Goal: Task Accomplishment & Management: Complete application form

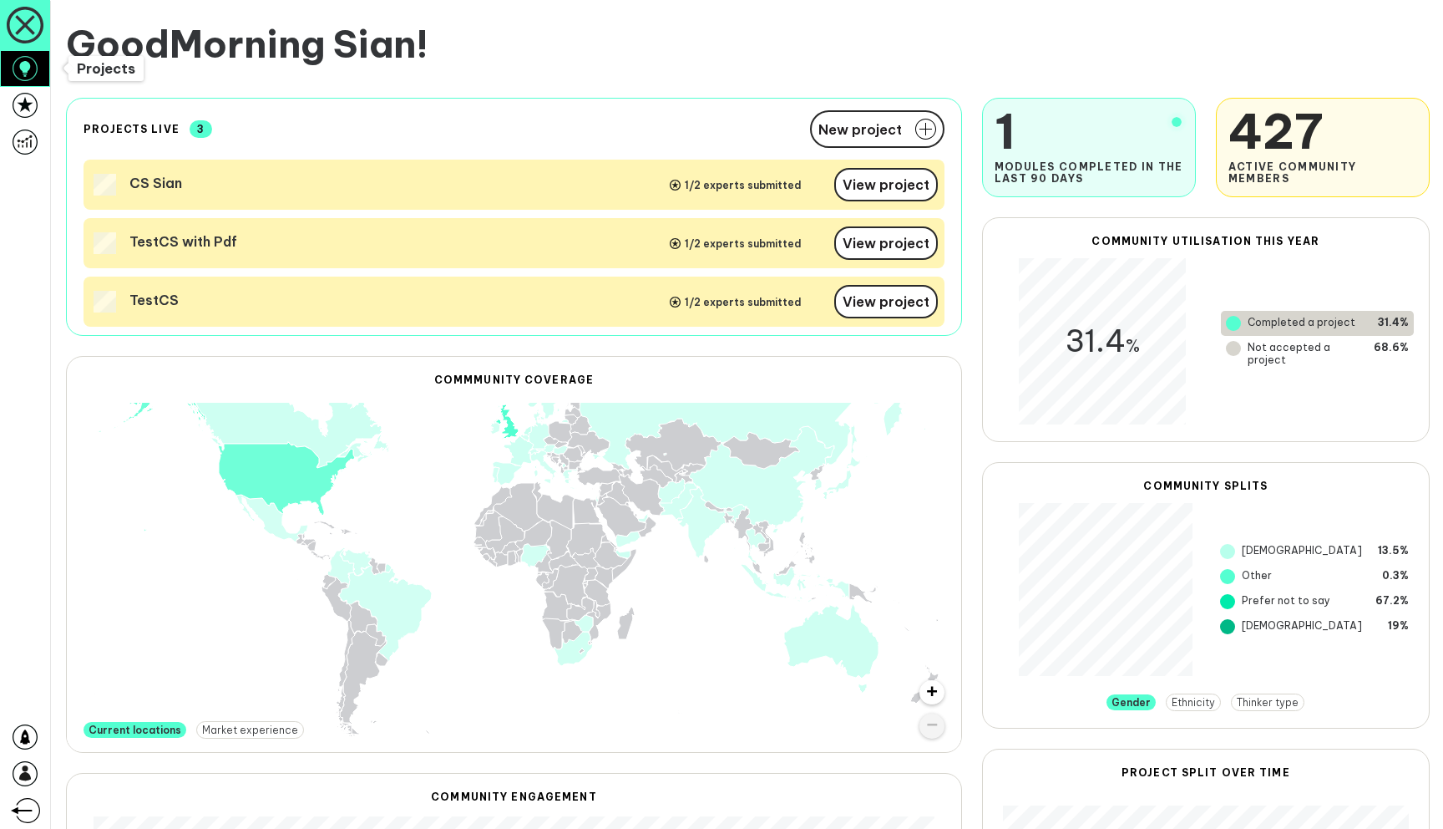
click at [33, 72] on icon at bounding box center [25, 68] width 25 height 25
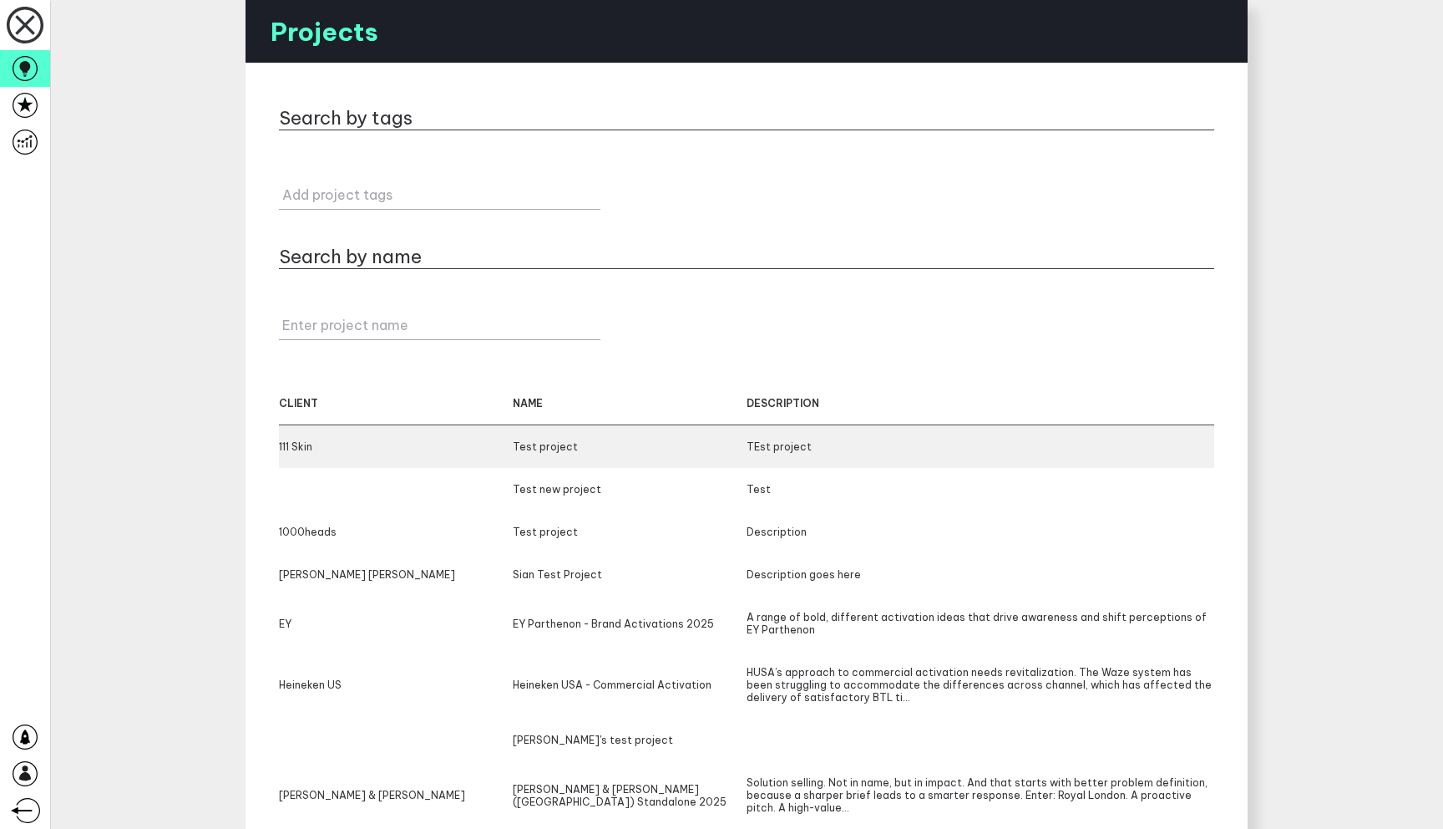
click at [518, 442] on div "Test project" at bounding box center [630, 446] width 234 height 13
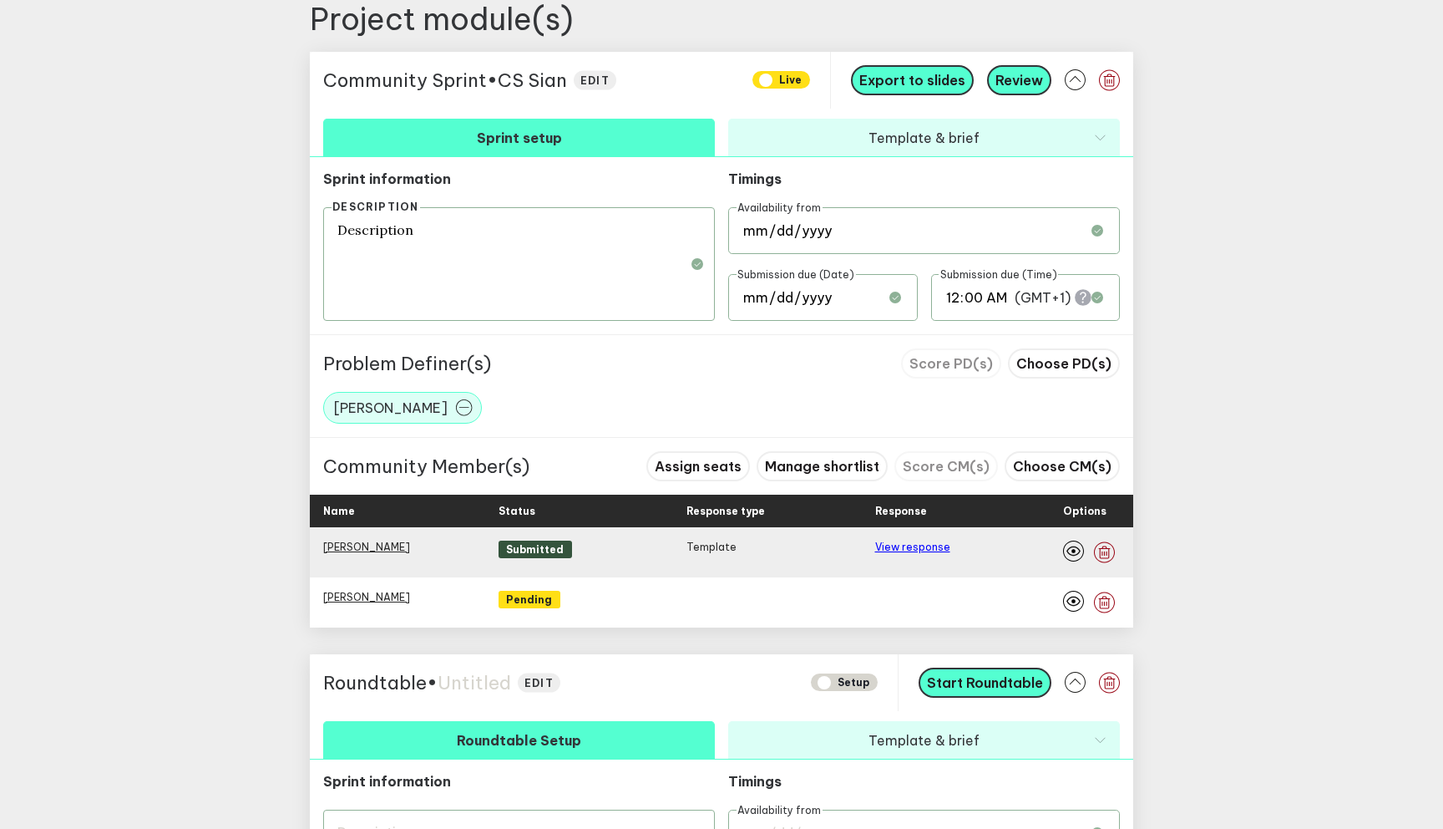
scroll to position [661, 0]
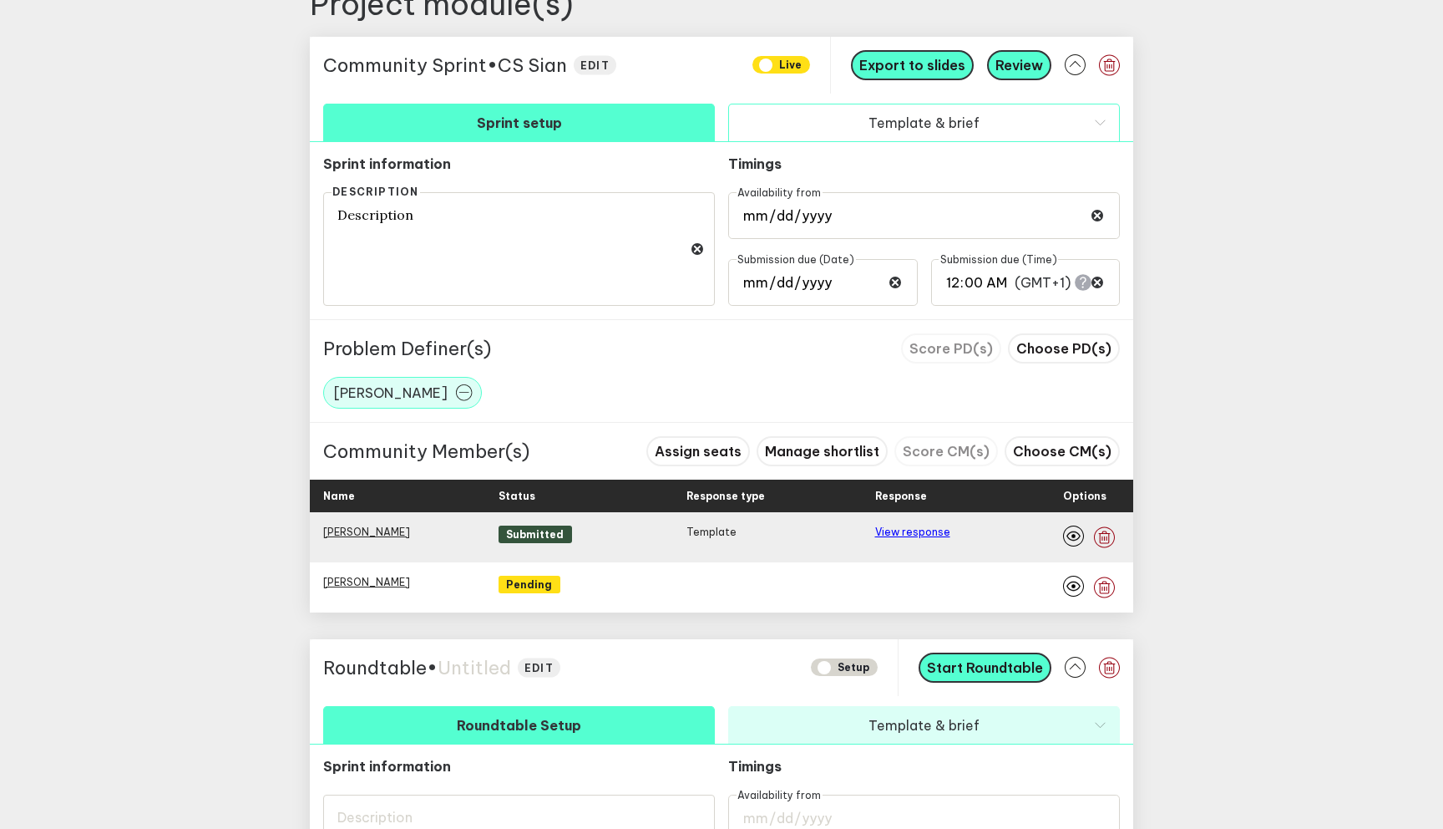
click at [976, 115] on button "Template & brief" at bounding box center [924, 123] width 392 height 38
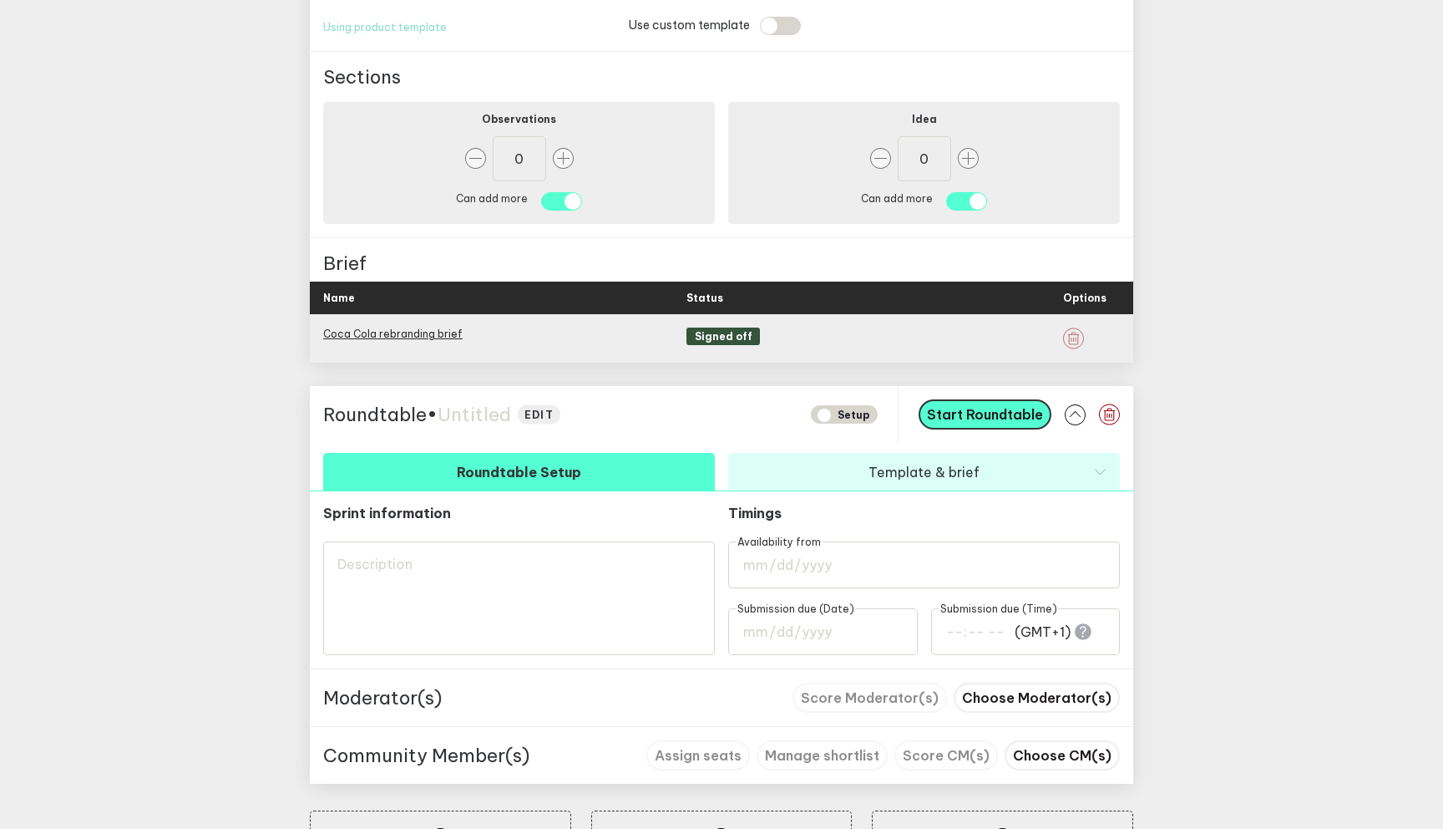
scroll to position [977, 0]
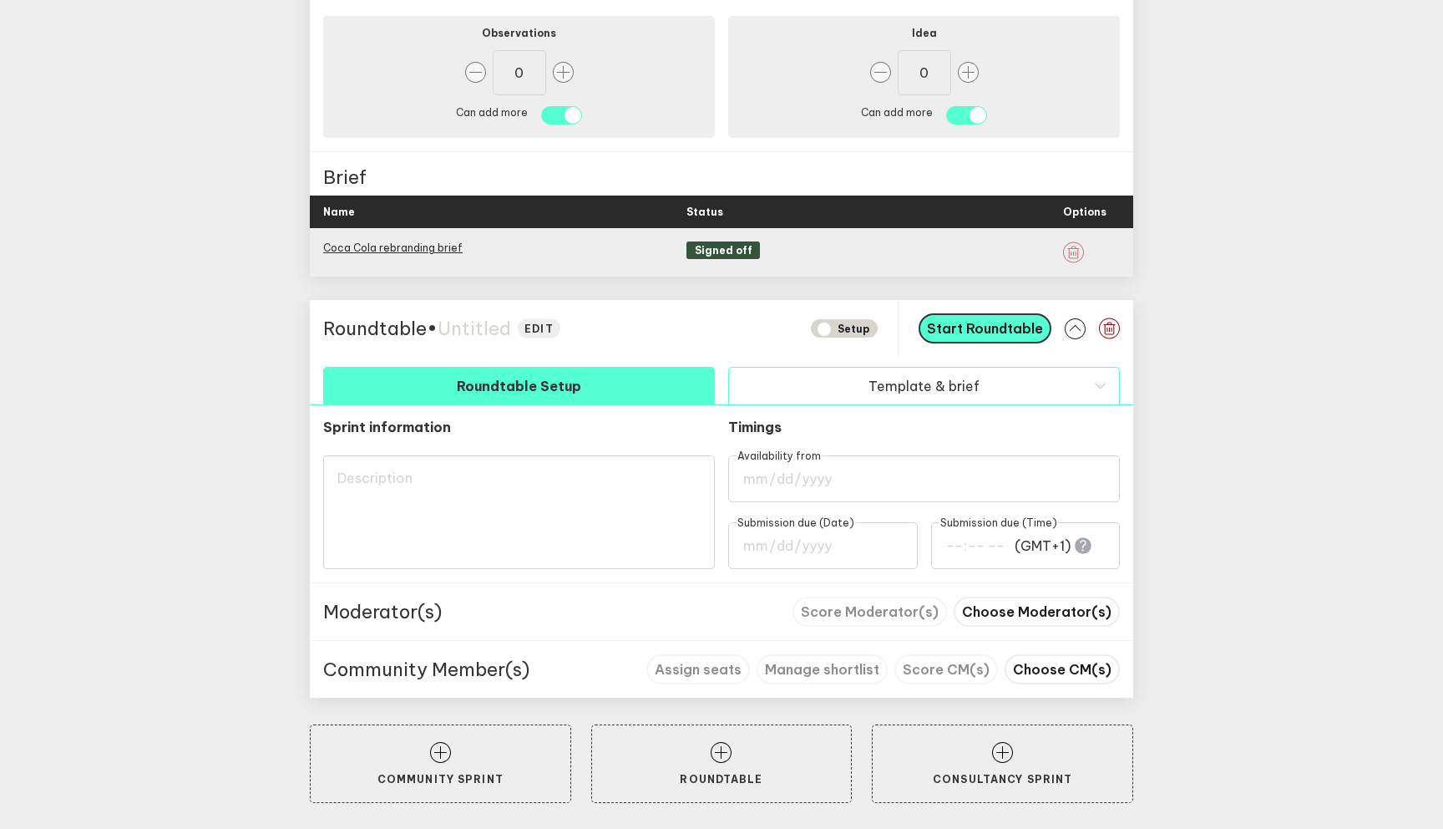
click at [997, 384] on button "Template & brief" at bounding box center [924, 386] width 392 height 38
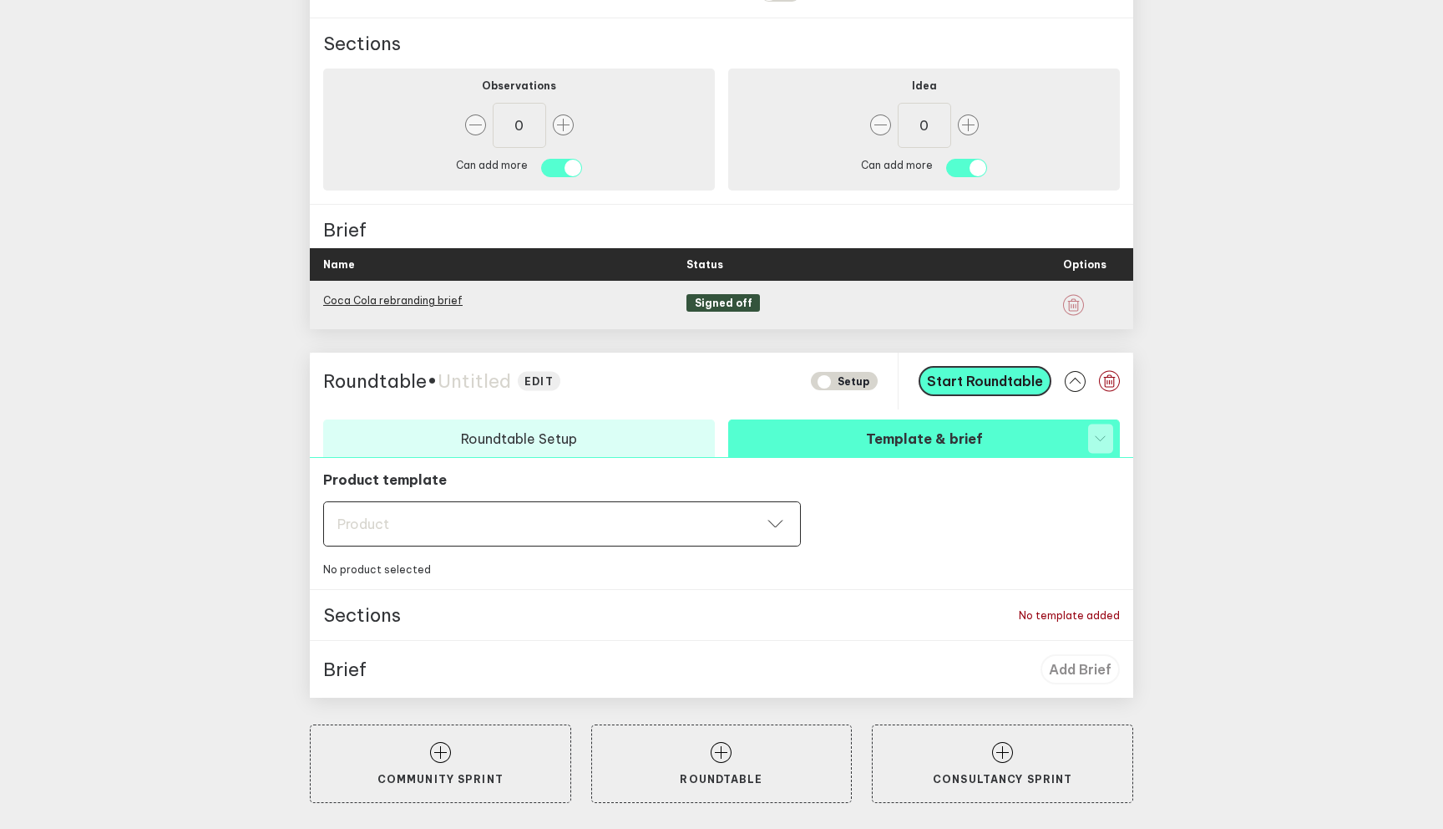
click at [637, 505] on div "Product Product" at bounding box center [562, 523] width 478 height 45
click at [1117, 379] on icon "button" at bounding box center [1109, 381] width 21 height 22
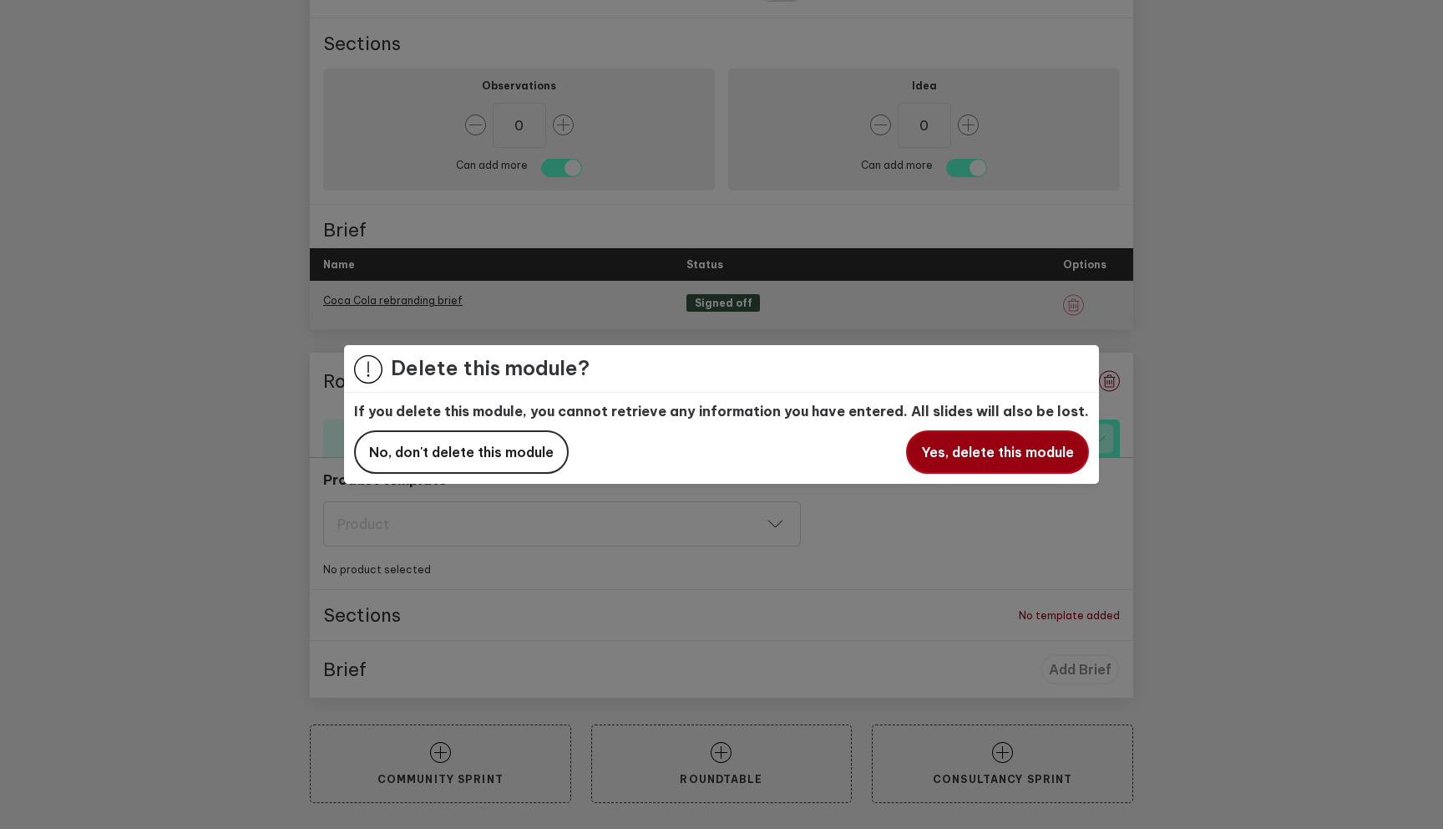
click at [996, 463] on button "Yes, delete this module" at bounding box center [997, 451] width 183 height 43
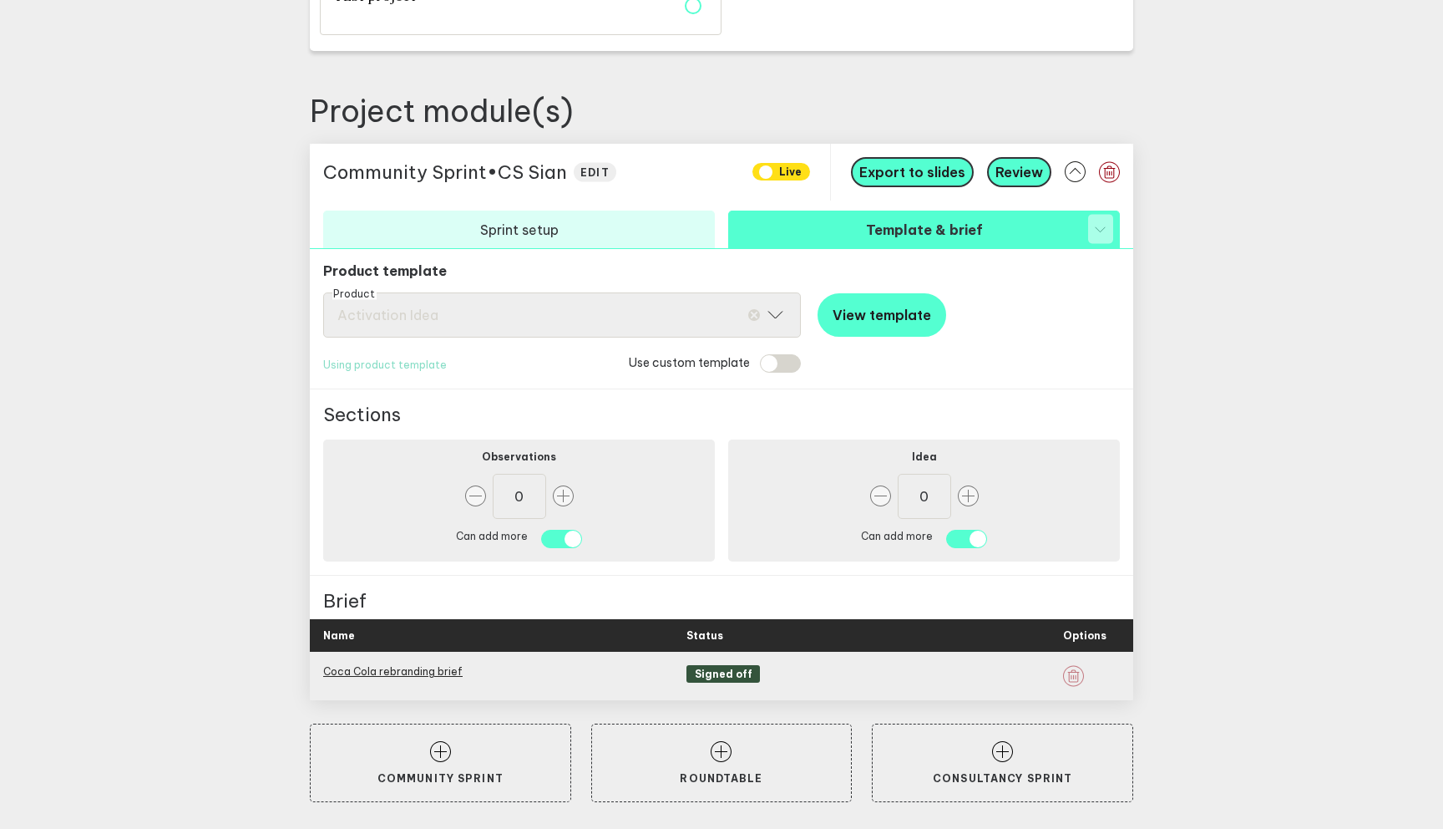
scroll to position [553, 0]
click at [422, 674] on link "Coca Cola rebranding brief" at bounding box center [393, 672] width 140 height 13
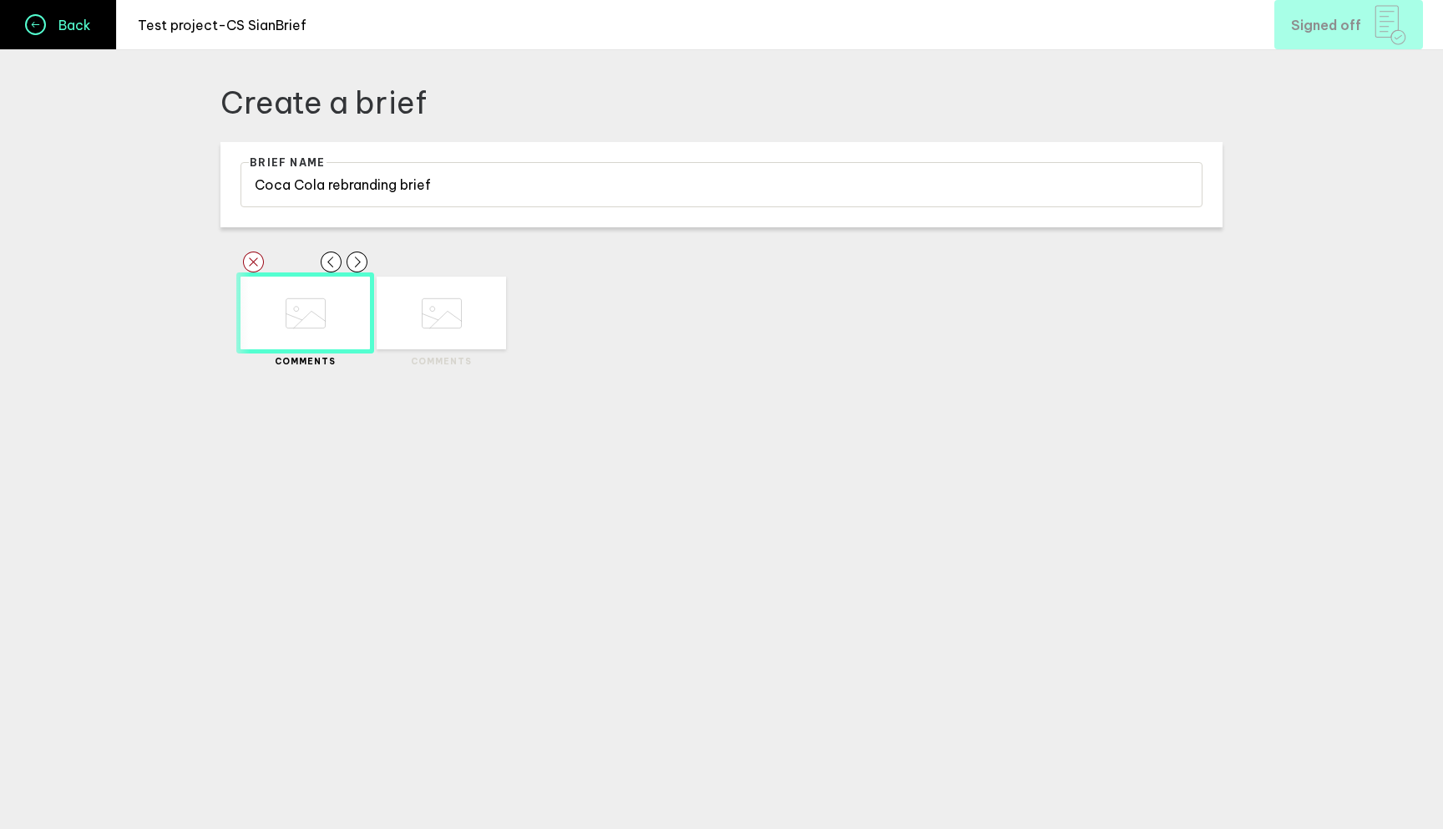
click at [77, 33] on link "Back" at bounding box center [58, 24] width 117 height 49
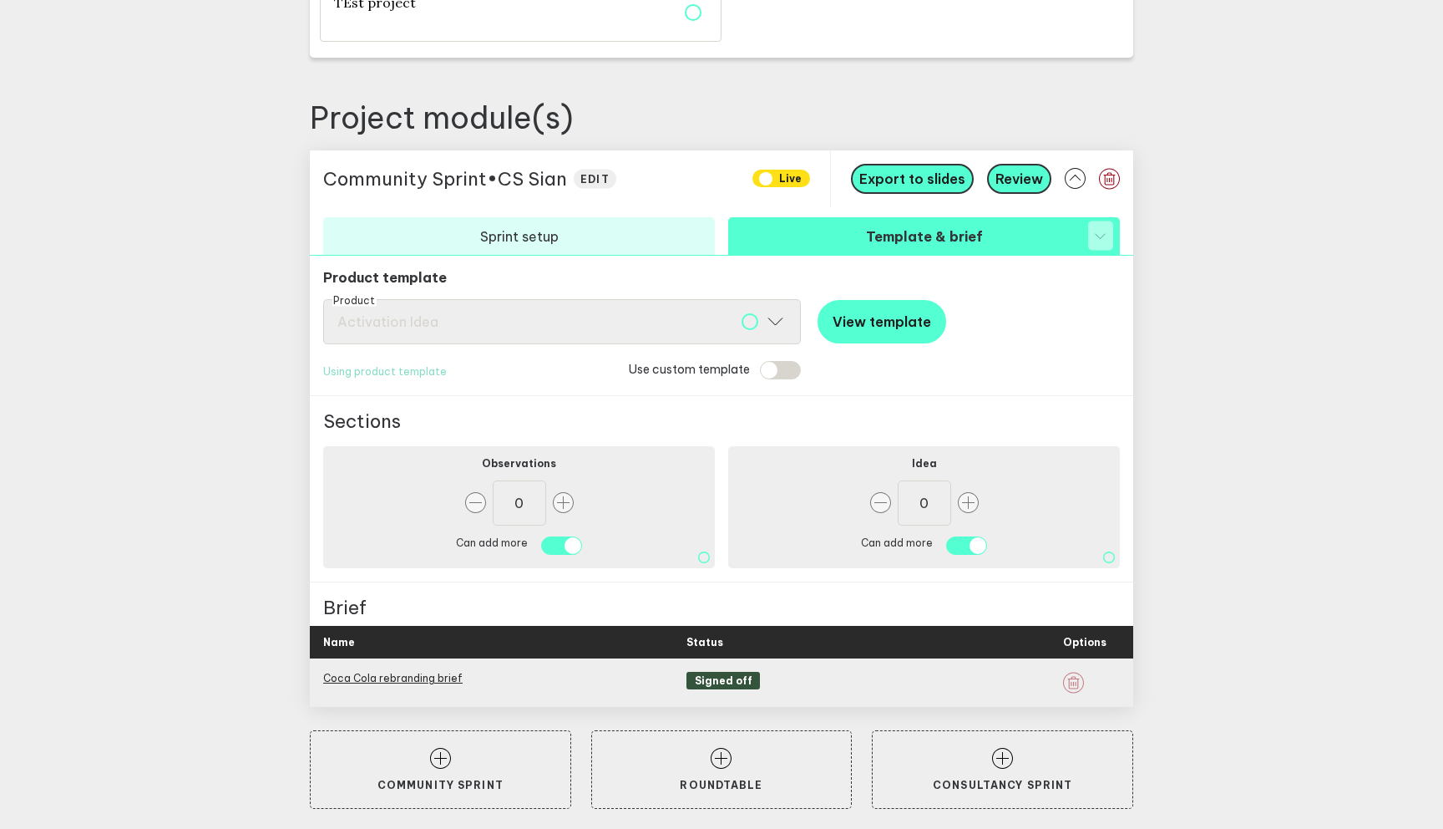
scroll to position [553, 0]
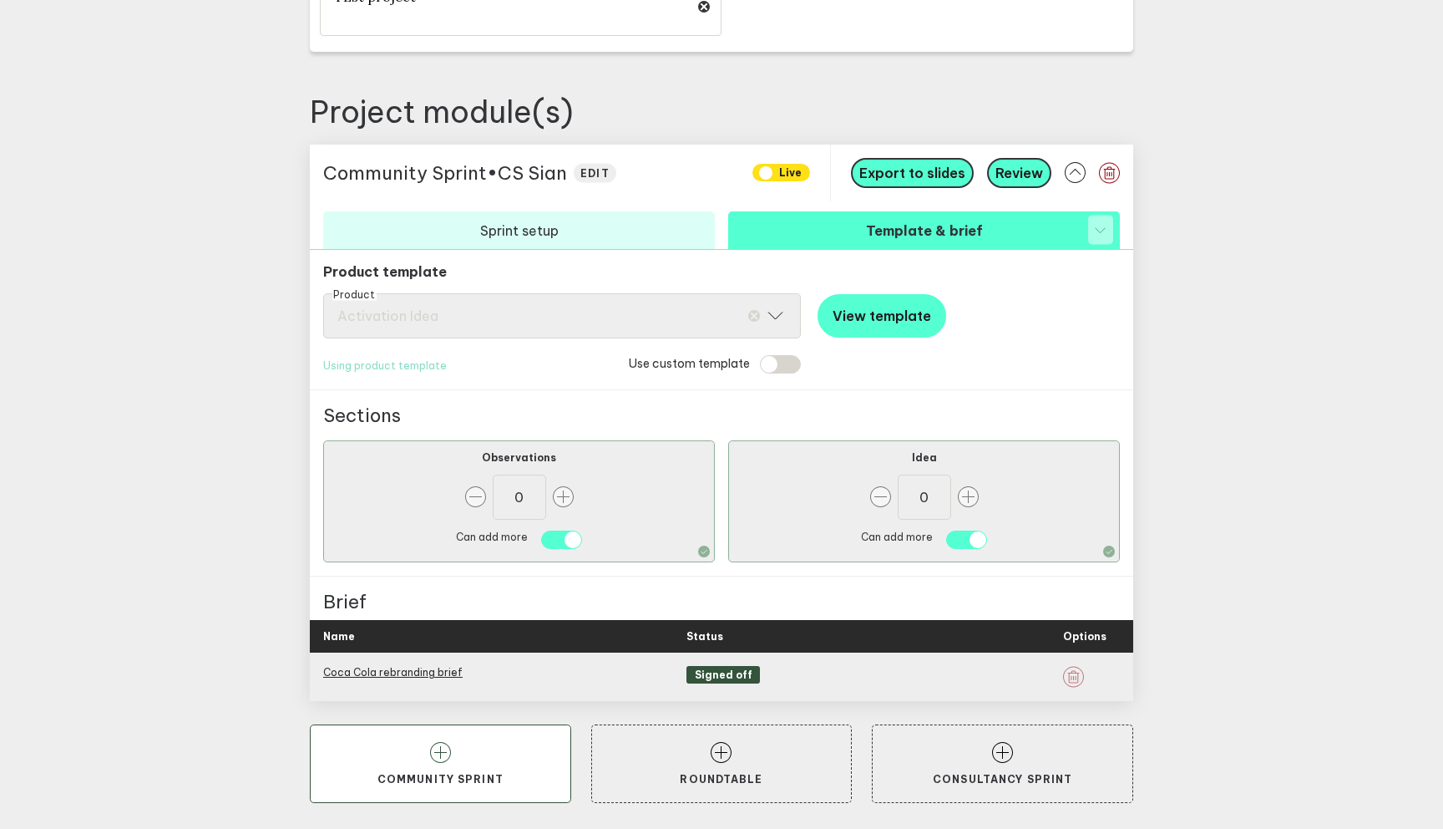
click at [432, 733] on button "Community Sprint" at bounding box center [440, 763] width 261 height 79
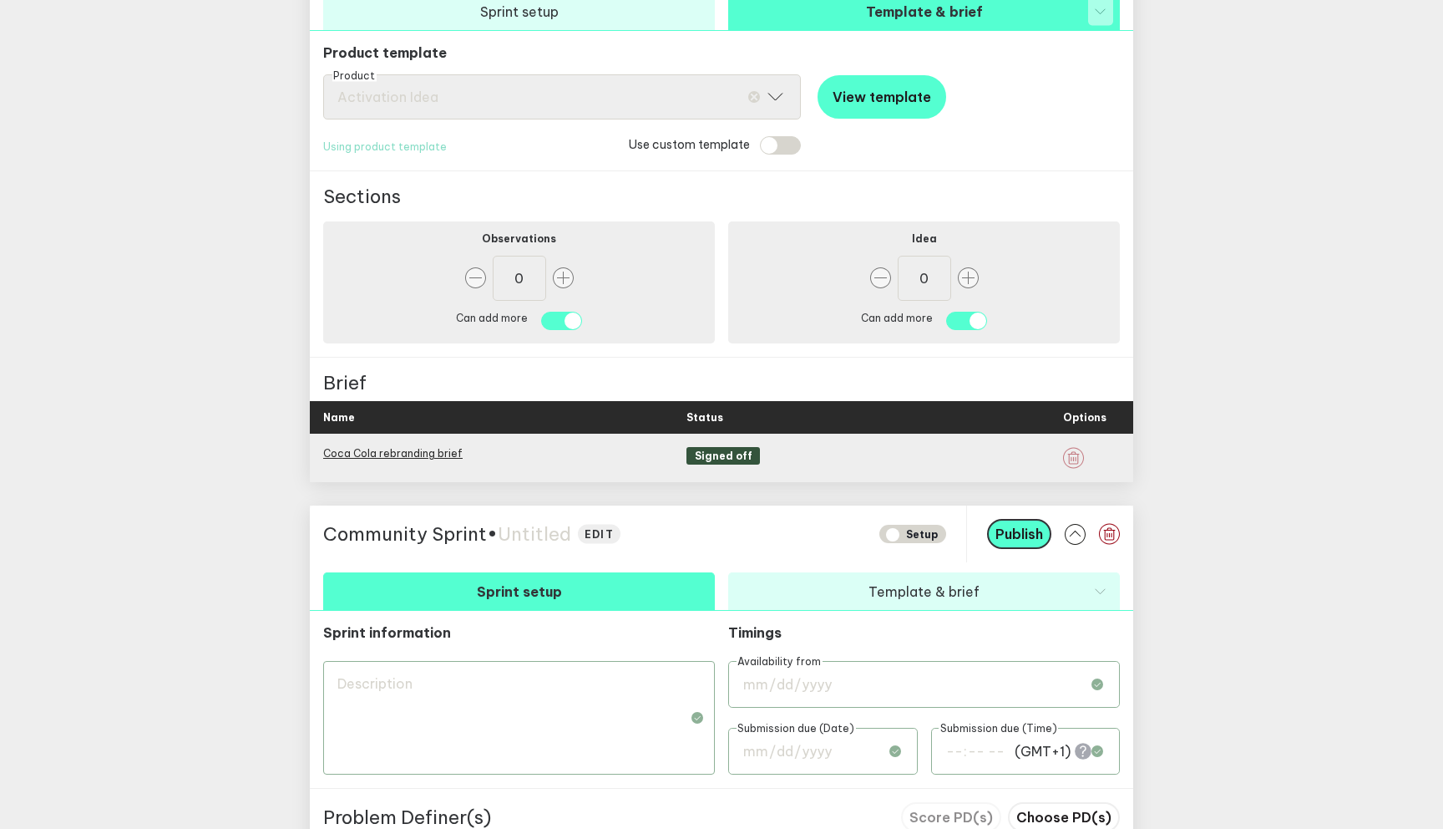
scroll to position [864, 0]
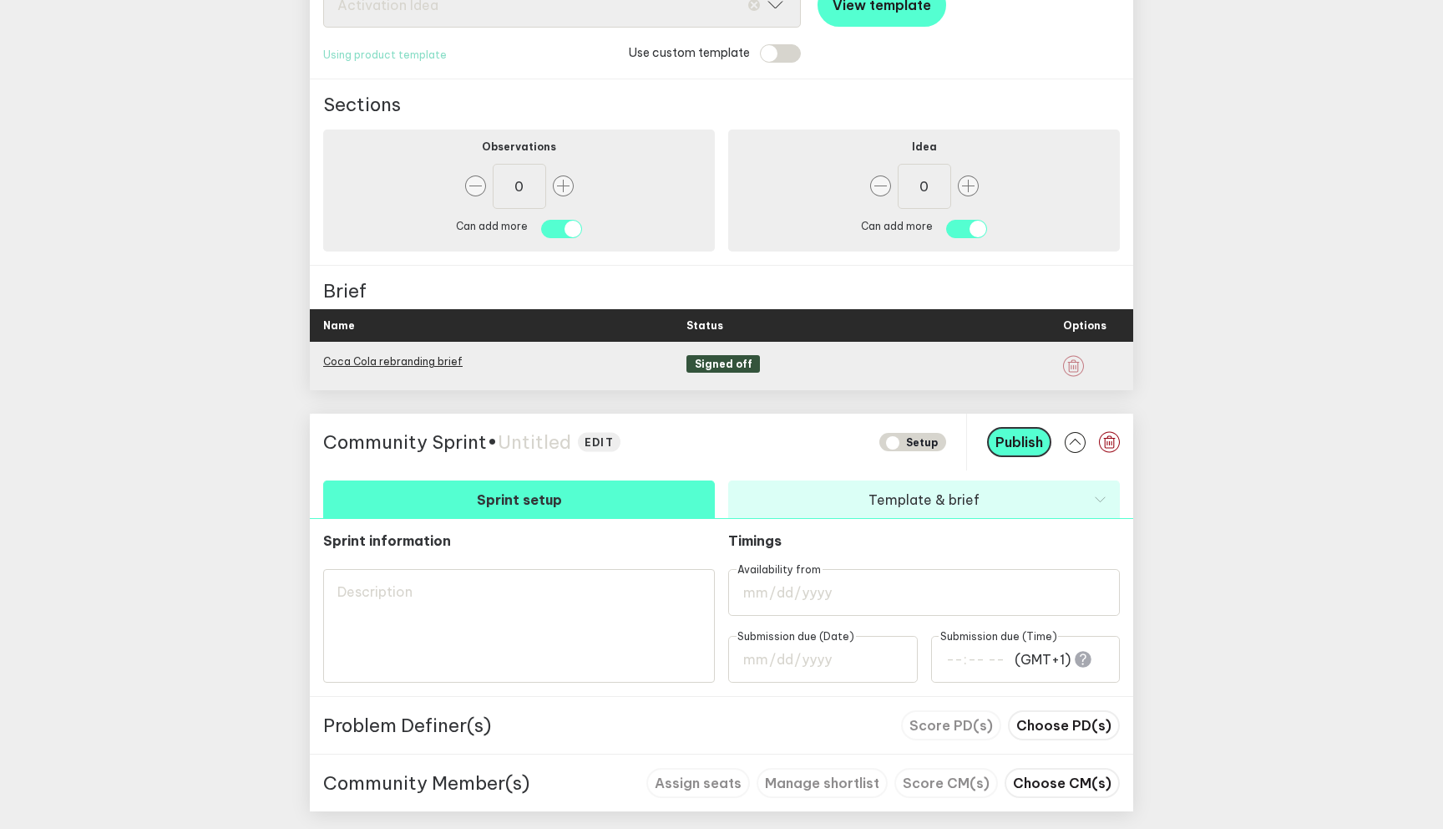
click at [538, 446] on span "Untitled" at bounding box center [535, 441] width 74 height 23
type textarea "T"
type textarea "Te"
type textarea "Tes"
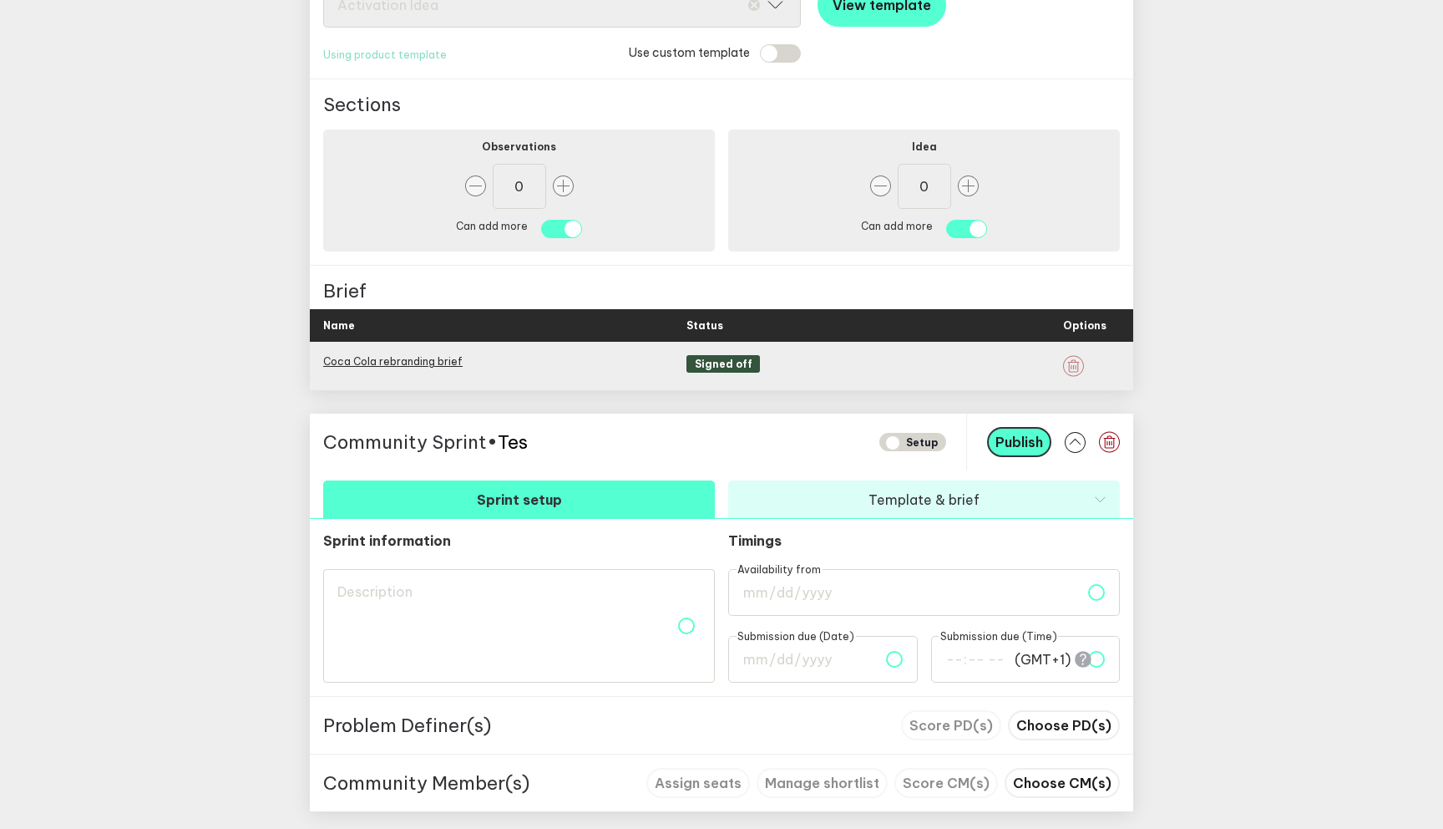
type textarea "Tes"
type textarea "Test"
click at [377, 619] on textarea at bounding box center [519, 626] width 392 height 114
type textarea "T"
type textarea "TE"
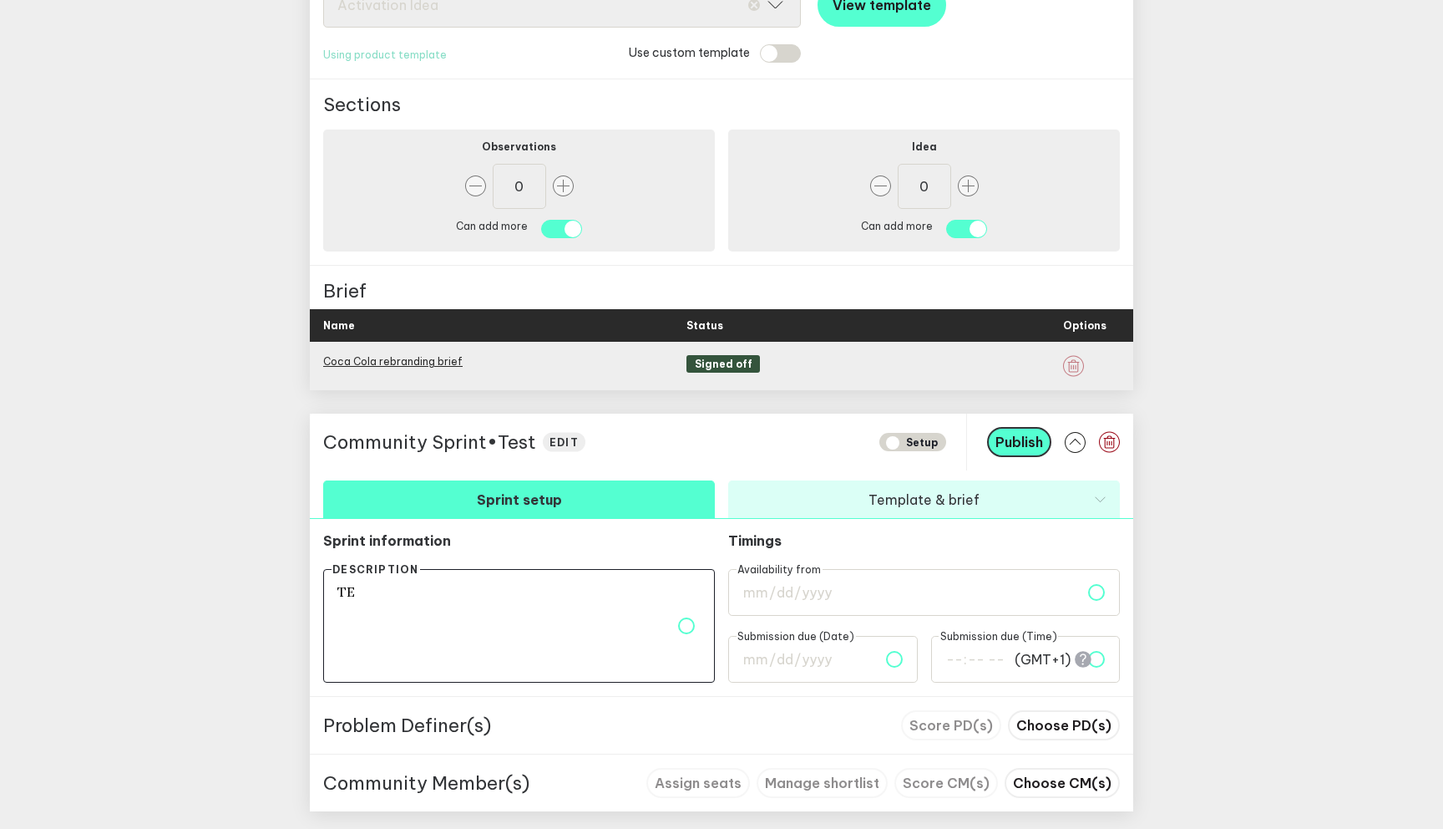
type textarea "TEs"
type textarea "TEst"
click at [878, 593] on input "date" at bounding box center [924, 592] width 392 height 47
type input "[DATE]"
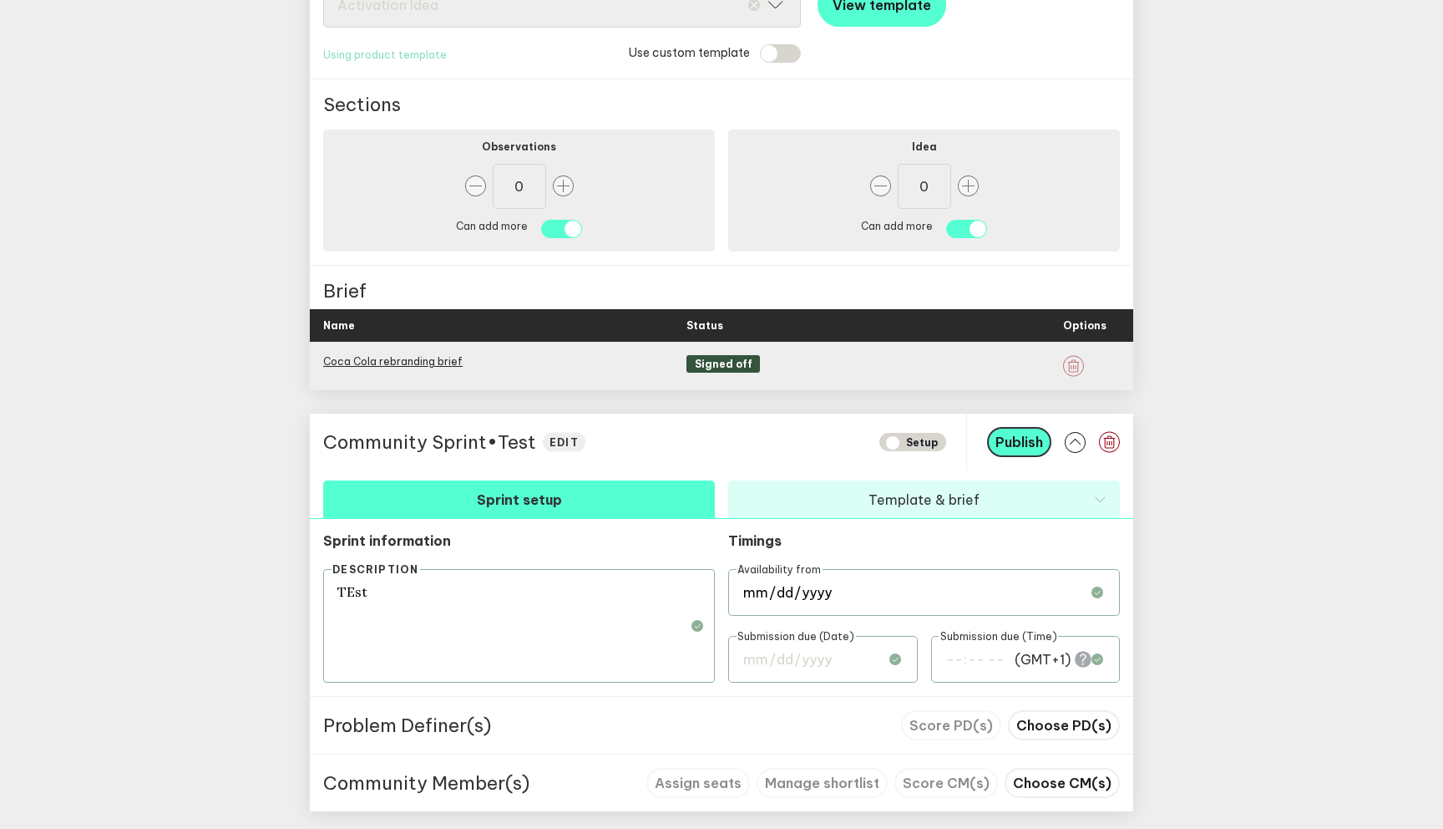
click at [845, 666] on input "date" at bounding box center [823, 659] width 190 height 47
type input "[DATE]"
type input "00:00"
type input "[DATE]"
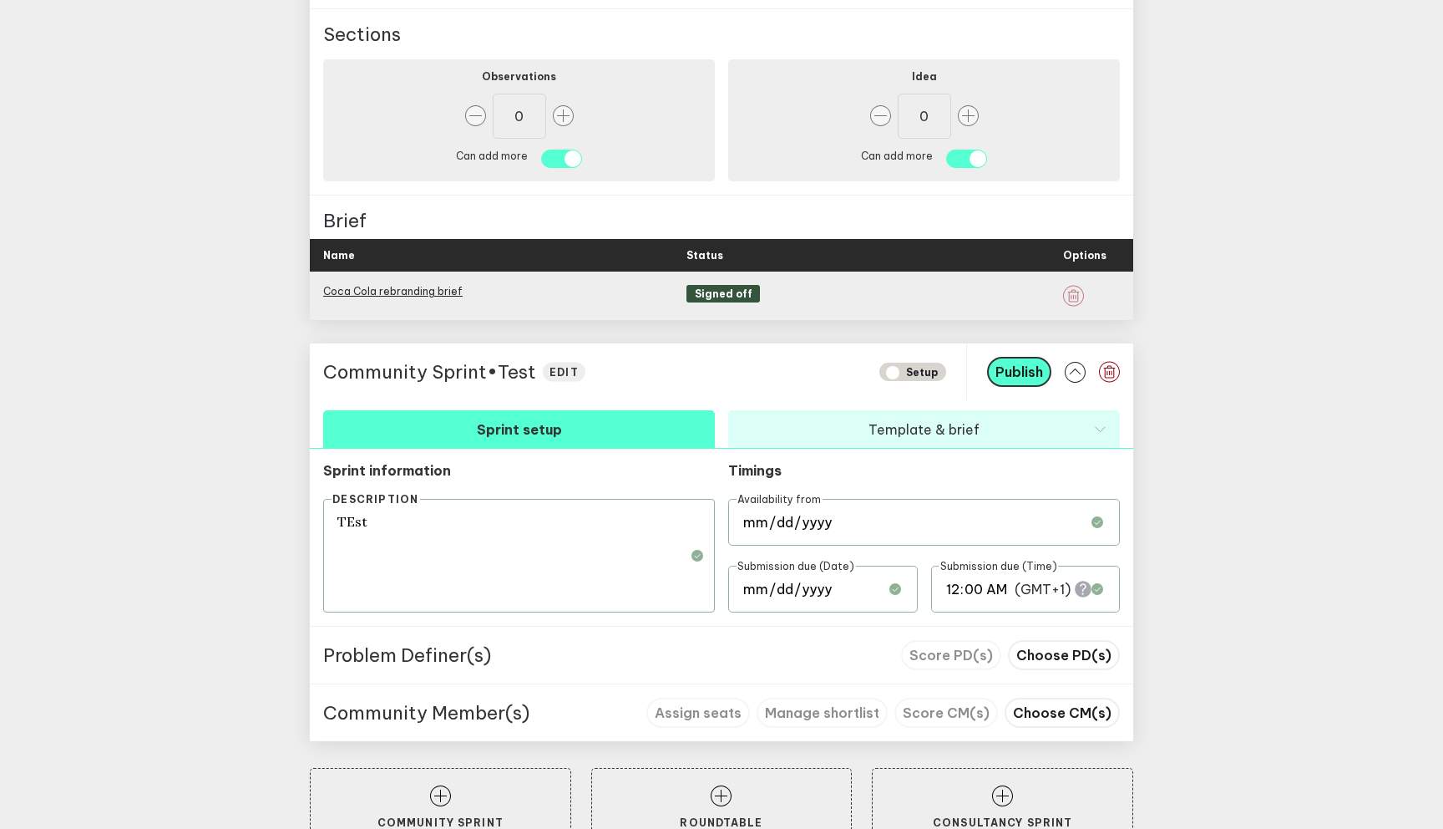
scroll to position [977, 0]
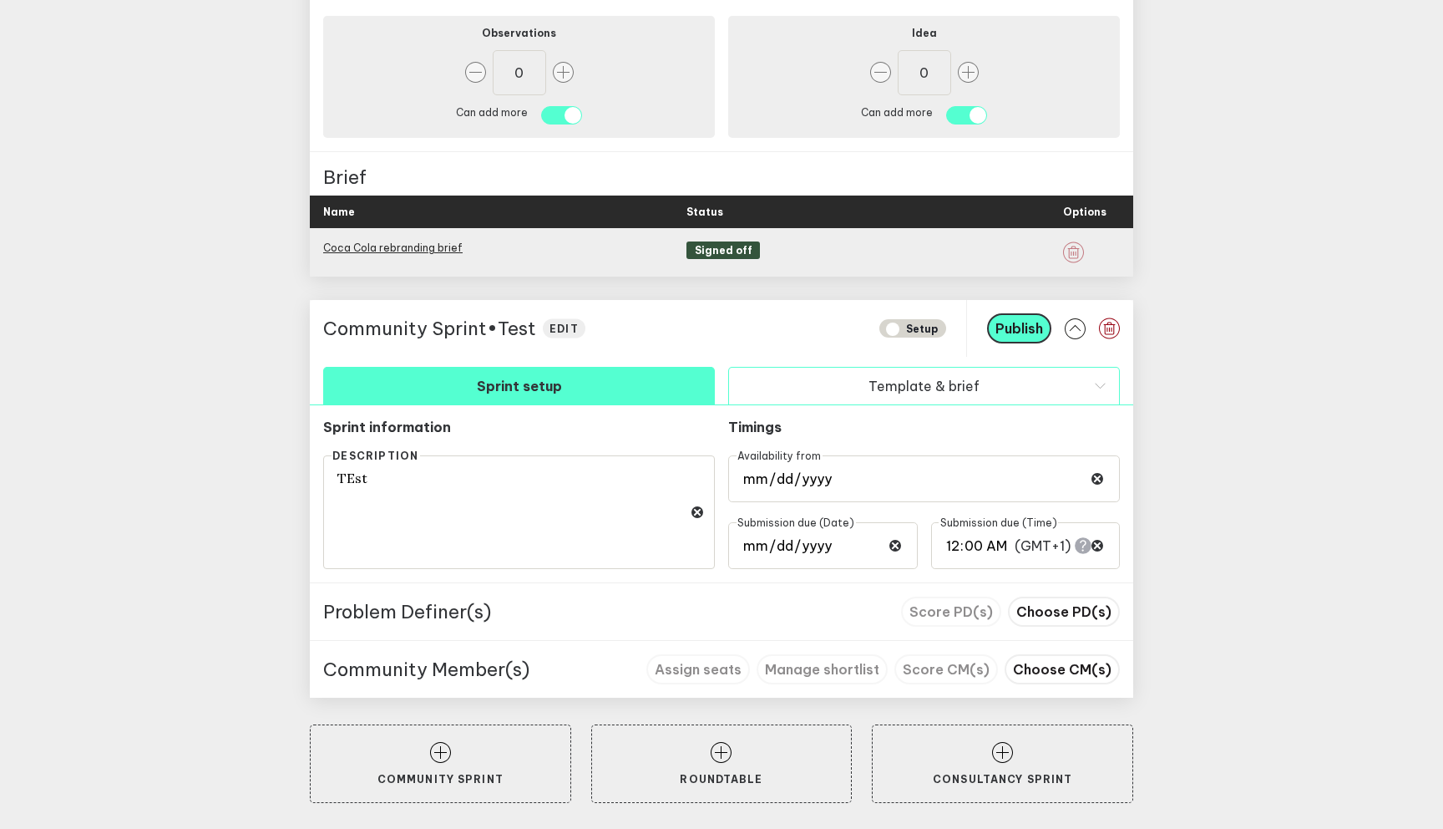
click at [906, 383] on button "Template & brief" at bounding box center [924, 386] width 392 height 38
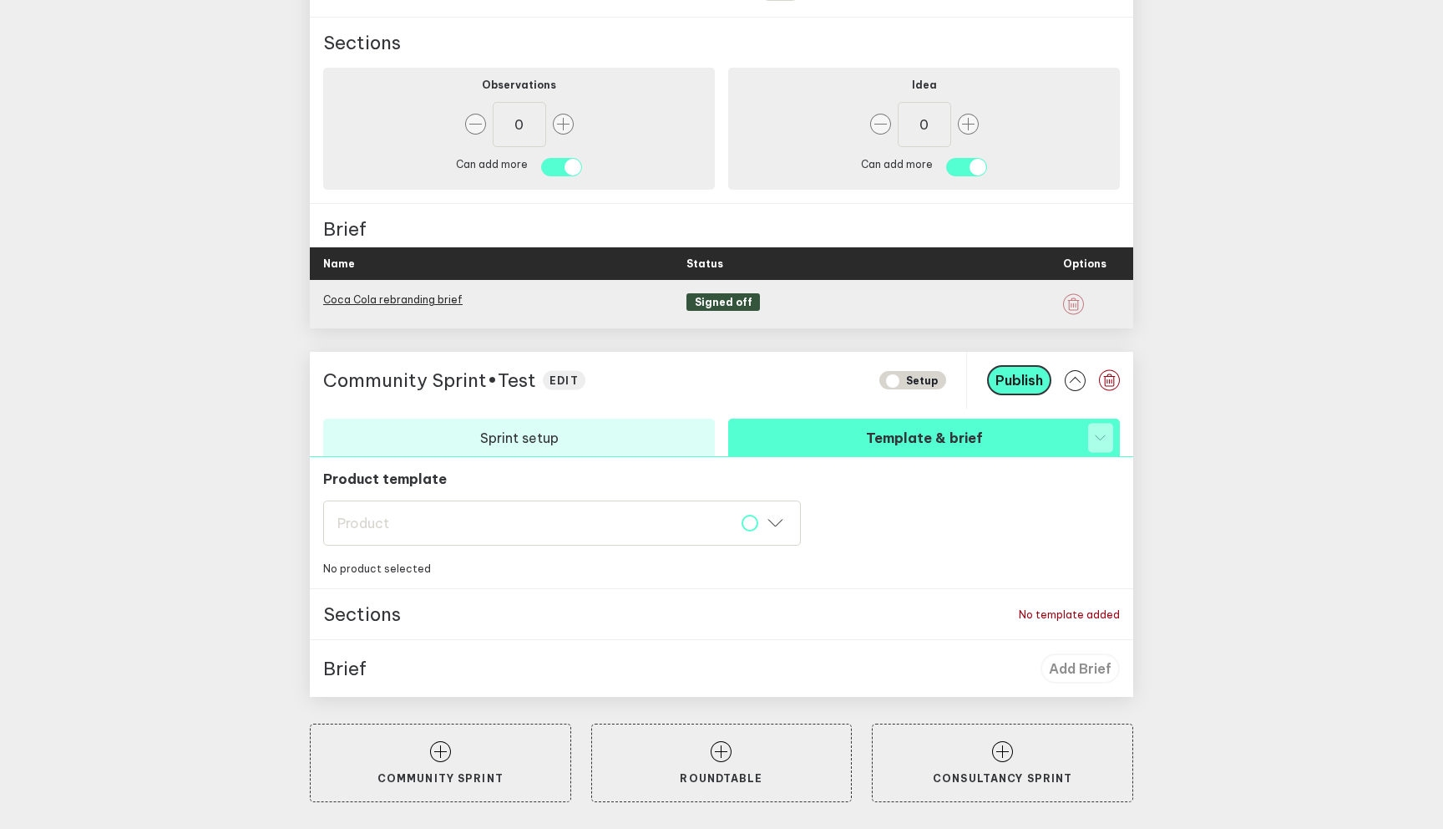
scroll to position [925, 0]
click at [558, 531] on div "Product" at bounding box center [561, 523] width 449 height 17
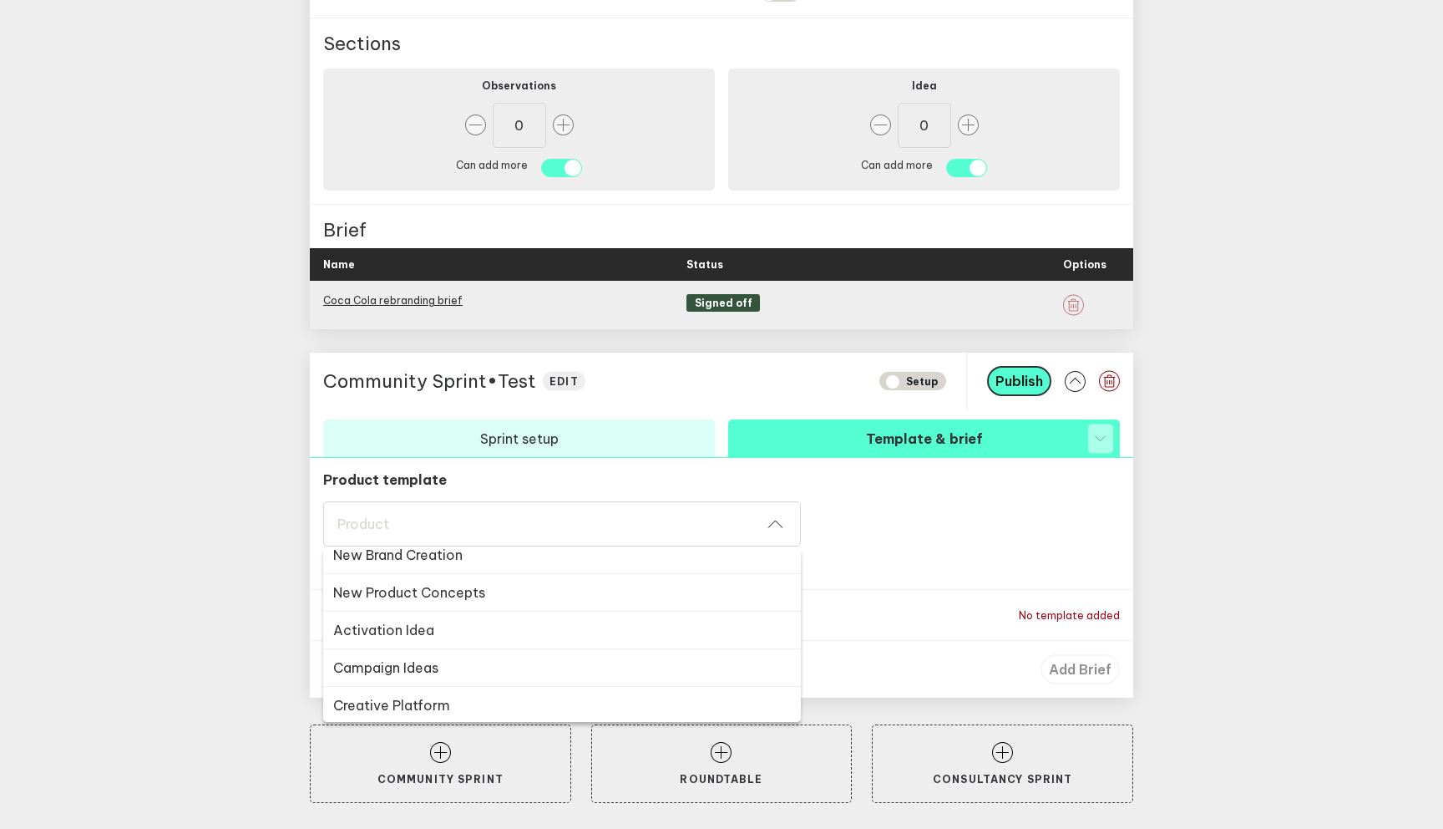
scroll to position [510, 0]
click at [545, 629] on button "Campaign Ideas" at bounding box center [562, 621] width 478 height 38
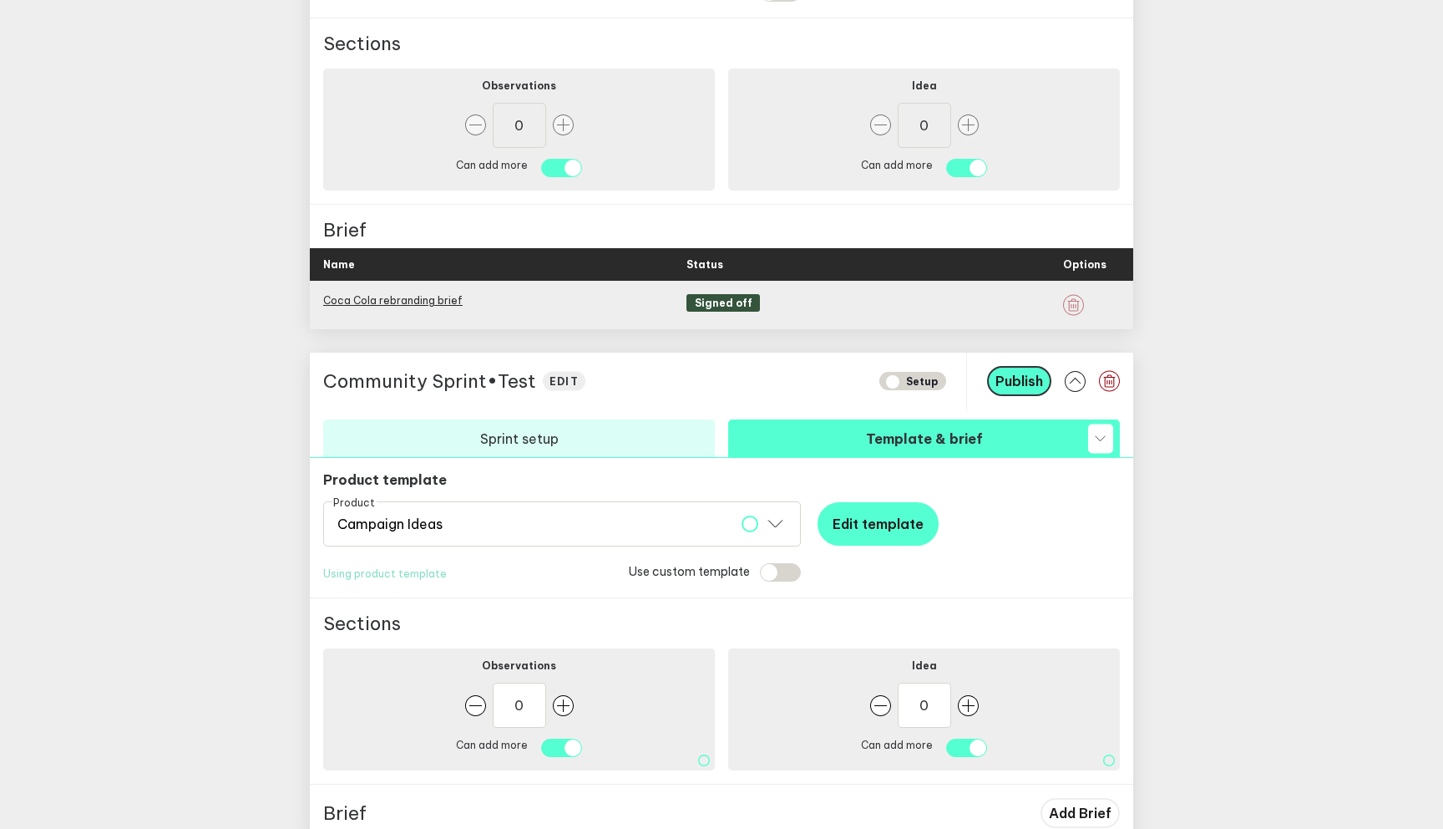
scroll to position [1068, 0]
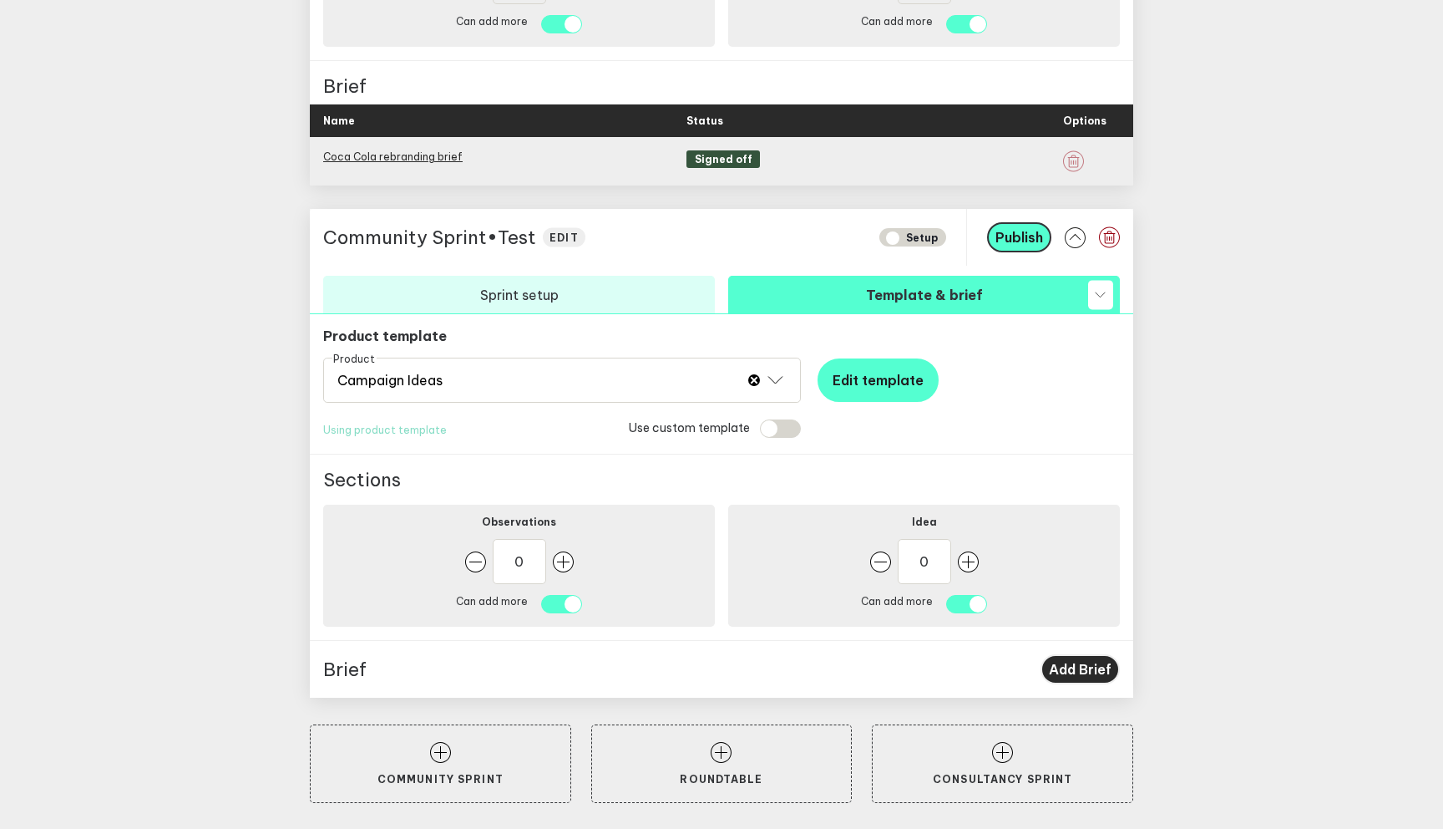
click at [1070, 672] on span "Add Brief" at bounding box center [1080, 669] width 63 height 17
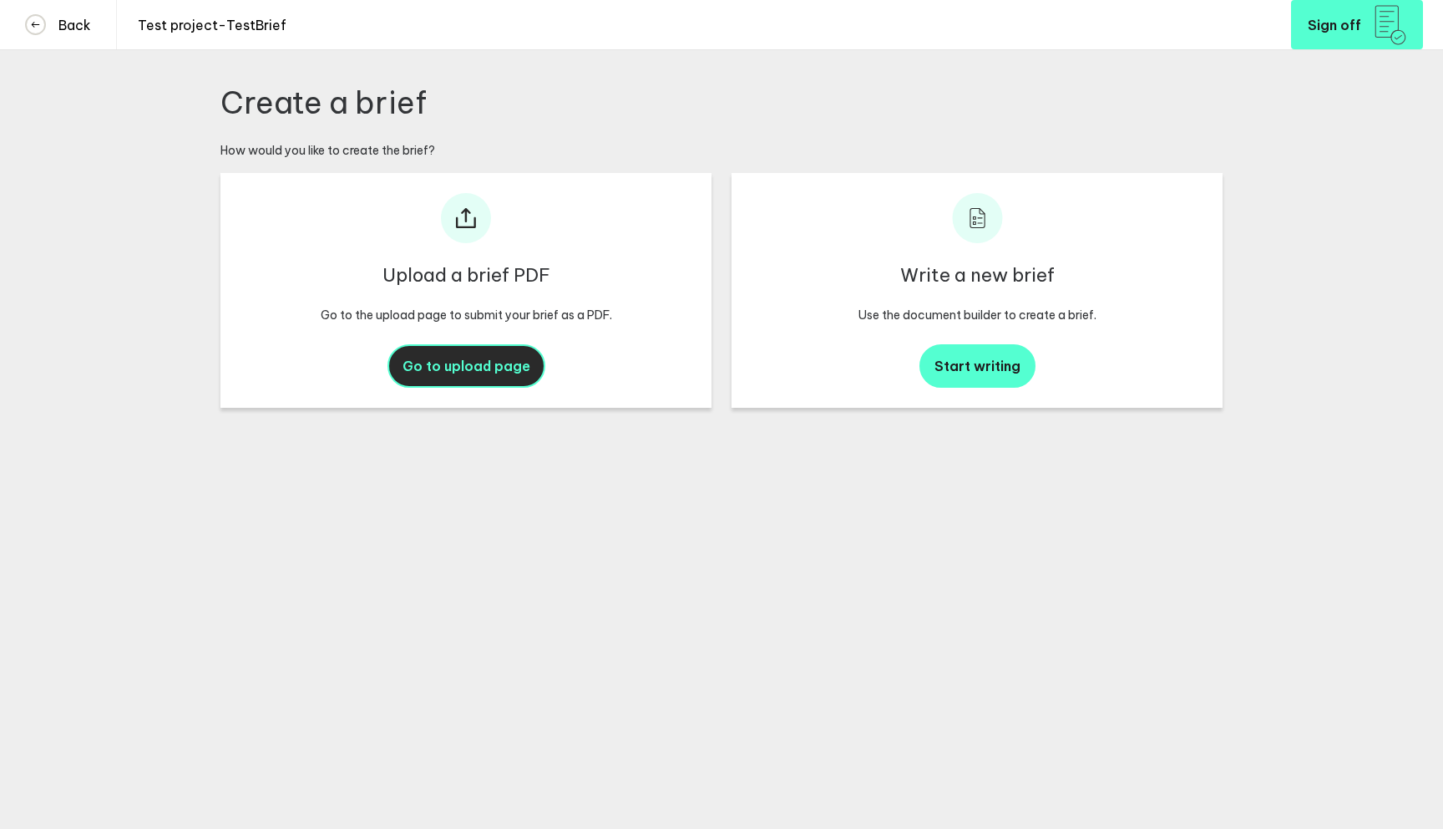
click at [444, 369] on span "Go to upload page" at bounding box center [467, 366] width 128 height 17
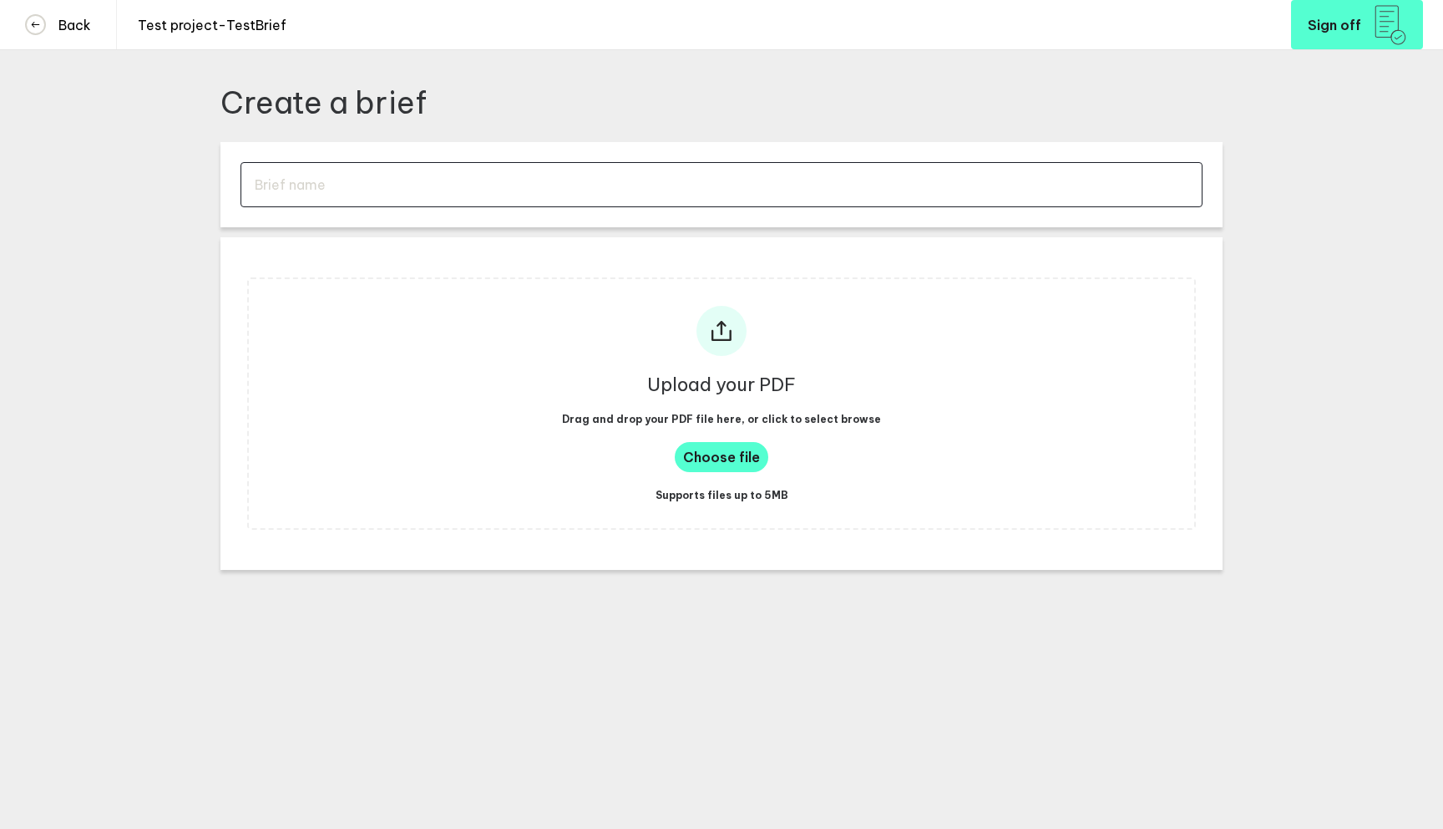
click at [395, 186] on input "text" at bounding box center [722, 184] width 962 height 45
type input "test"
click at [740, 456] on span "Choose file" at bounding box center [721, 457] width 77 height 17
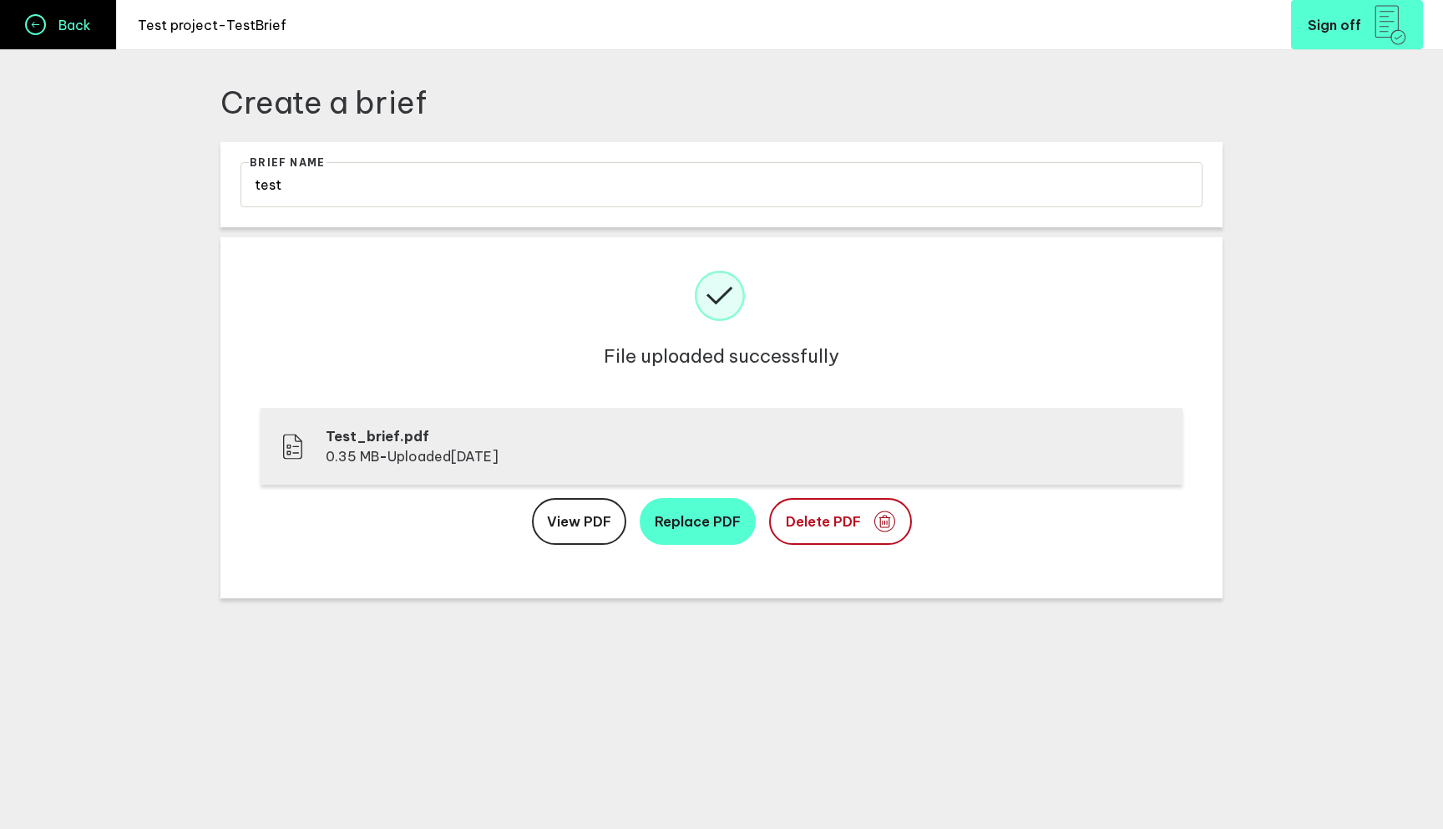
click at [89, 40] on link "Back" at bounding box center [58, 24] width 117 height 49
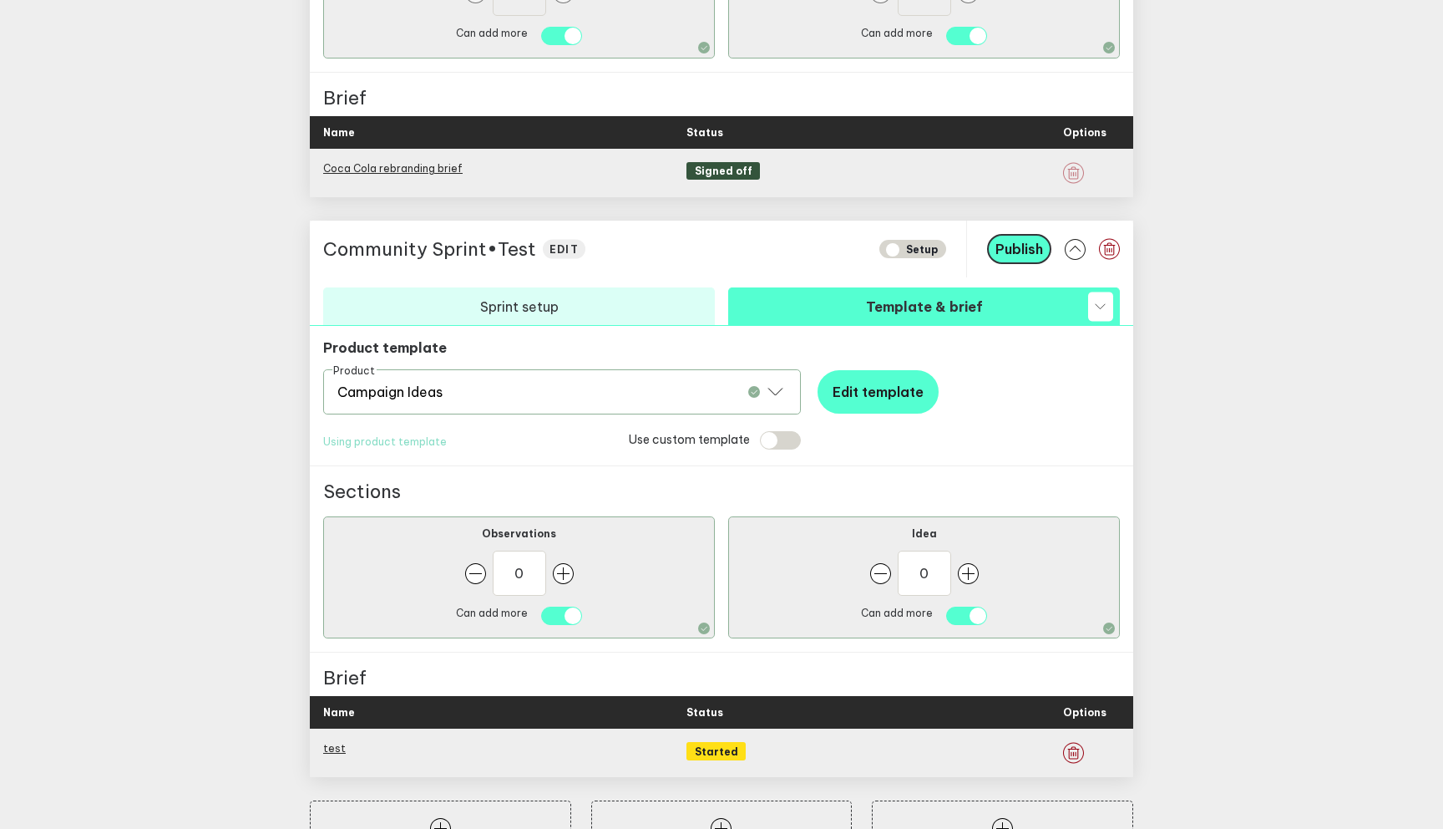
scroll to position [1133, 0]
